Goal: Register for event/course

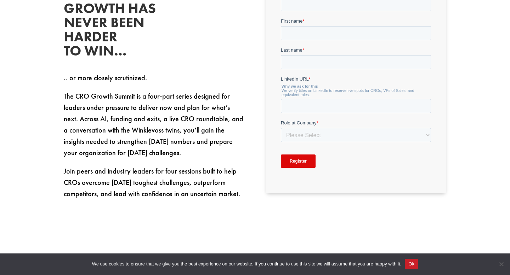
scroll to position [231, 0]
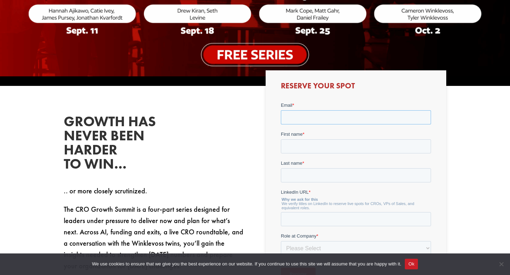
click at [303, 120] on input "Email *" at bounding box center [355, 117] width 150 height 14
type input "[EMAIL_ADDRESS][DOMAIN_NAME]"
click at [307, 149] on input "First name *" at bounding box center [355, 146] width 150 height 14
type input "Jack"
click at [296, 177] on input "Last name *" at bounding box center [355, 175] width 150 height 14
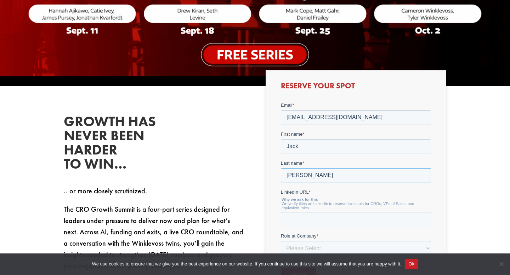
type input "[PERSON_NAME]"
click at [305, 224] on input "LinkedIn URL *" at bounding box center [355, 219] width 150 height 14
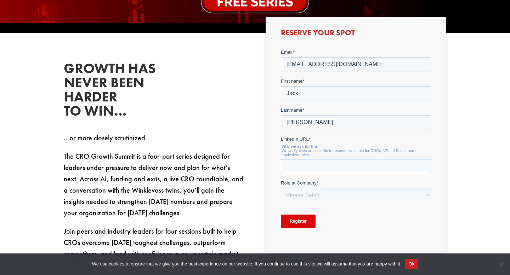
scroll to position [288, 0]
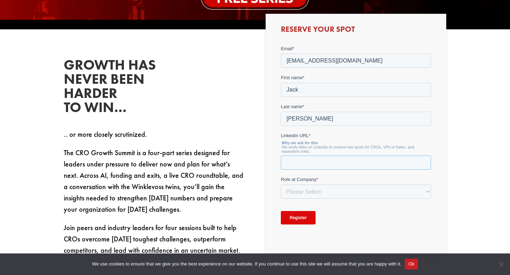
paste input "[URL][DOMAIN_NAME][PERSON_NAME]"
type input "[URL][DOMAIN_NAME][PERSON_NAME]"
click at [311, 188] on select "Please Select C-Level (CRO, CSO, etc) Senior Leadership (VP of Sales, VP of Ena…" at bounding box center [355, 192] width 150 height 14
select select "C-Level (CRO, CSO, etc)"
click at [280, 185] on select "Please Select C-Level (CRO, CSO, etc) Senior Leadership (VP of Sales, VP of Ena…" at bounding box center [355, 192] width 150 height 14
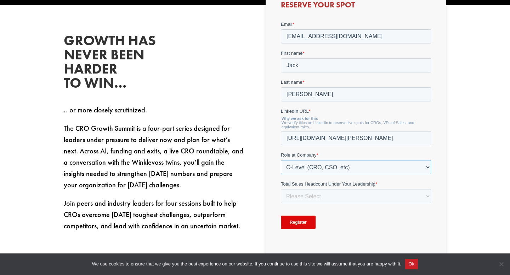
scroll to position [329, 0]
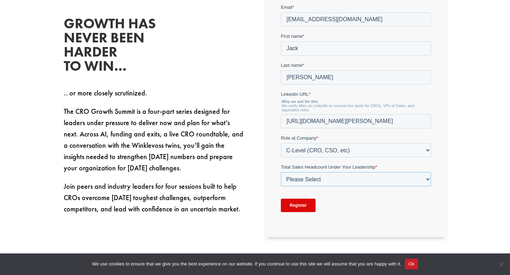
click at [301, 178] on select "Please Select Just Me 1-9 [PHONE_NUMBER] [PHONE_NUMBER]+" at bounding box center [355, 179] width 150 height 14
select select "Just Me"
click at [280, 172] on select "Please Select Just Me 1-9 [PHONE_NUMBER] [PHONE_NUMBER]+" at bounding box center [355, 179] width 150 height 14
click at [297, 205] on input "Register" at bounding box center [297, 205] width 35 height 13
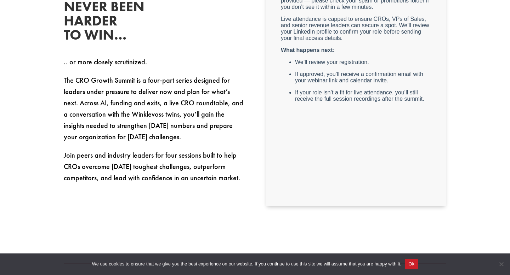
scroll to position [366, 0]
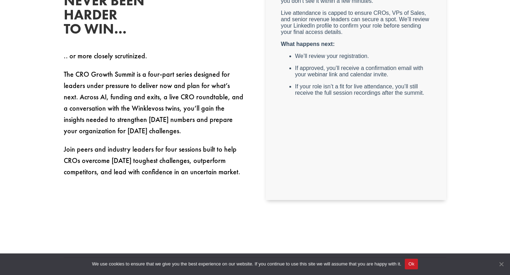
click at [502, 265] on span "Cookie Notice" at bounding box center [500, 264] width 7 height 7
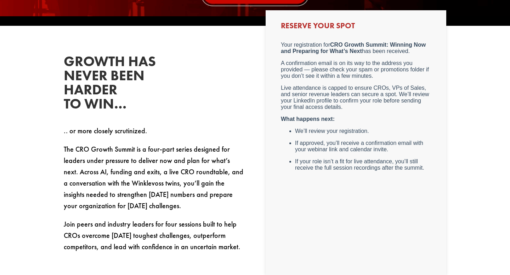
scroll to position [169, 0]
